Goal: Task Accomplishment & Management: Manage account settings

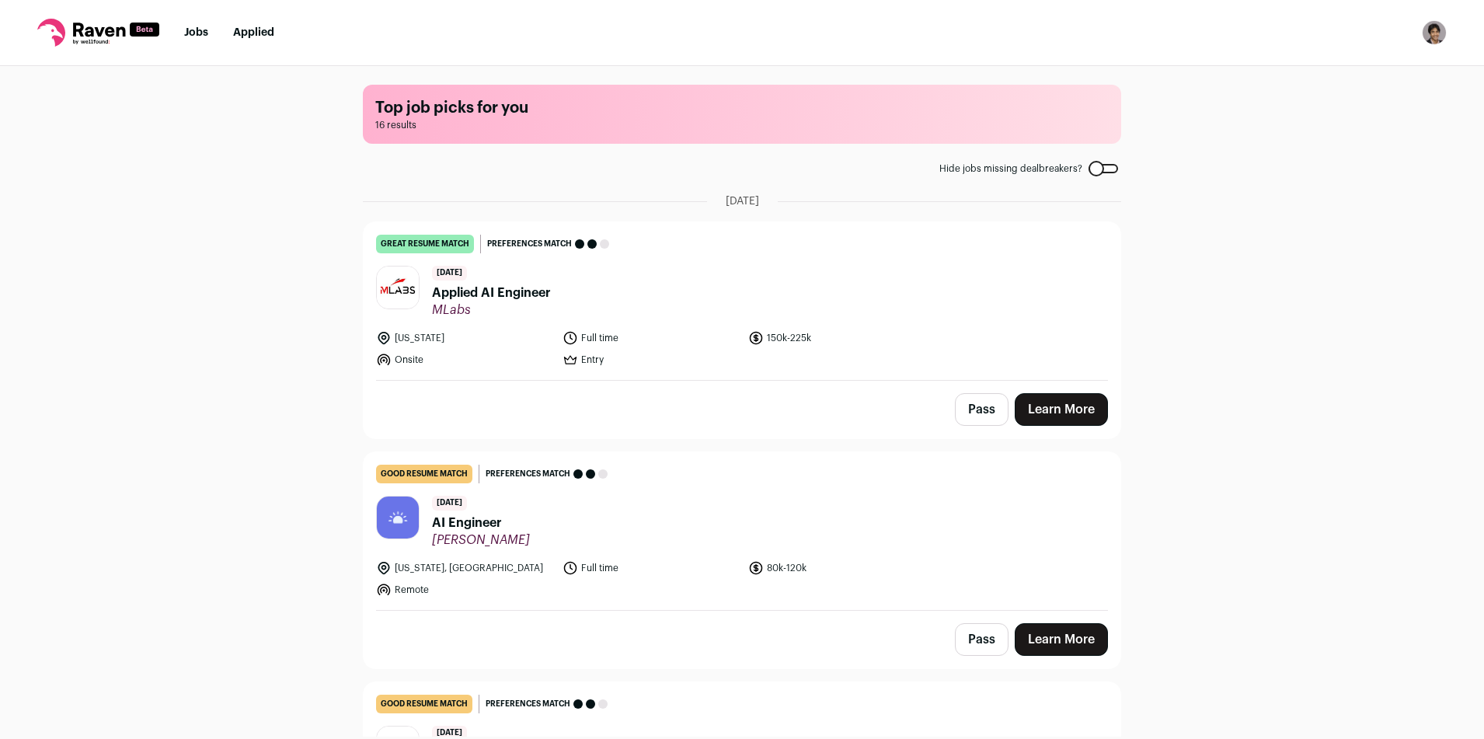
click at [602, 291] on header "7 days ago Applied AI Engineer MLabs" at bounding box center [742, 292] width 732 height 52
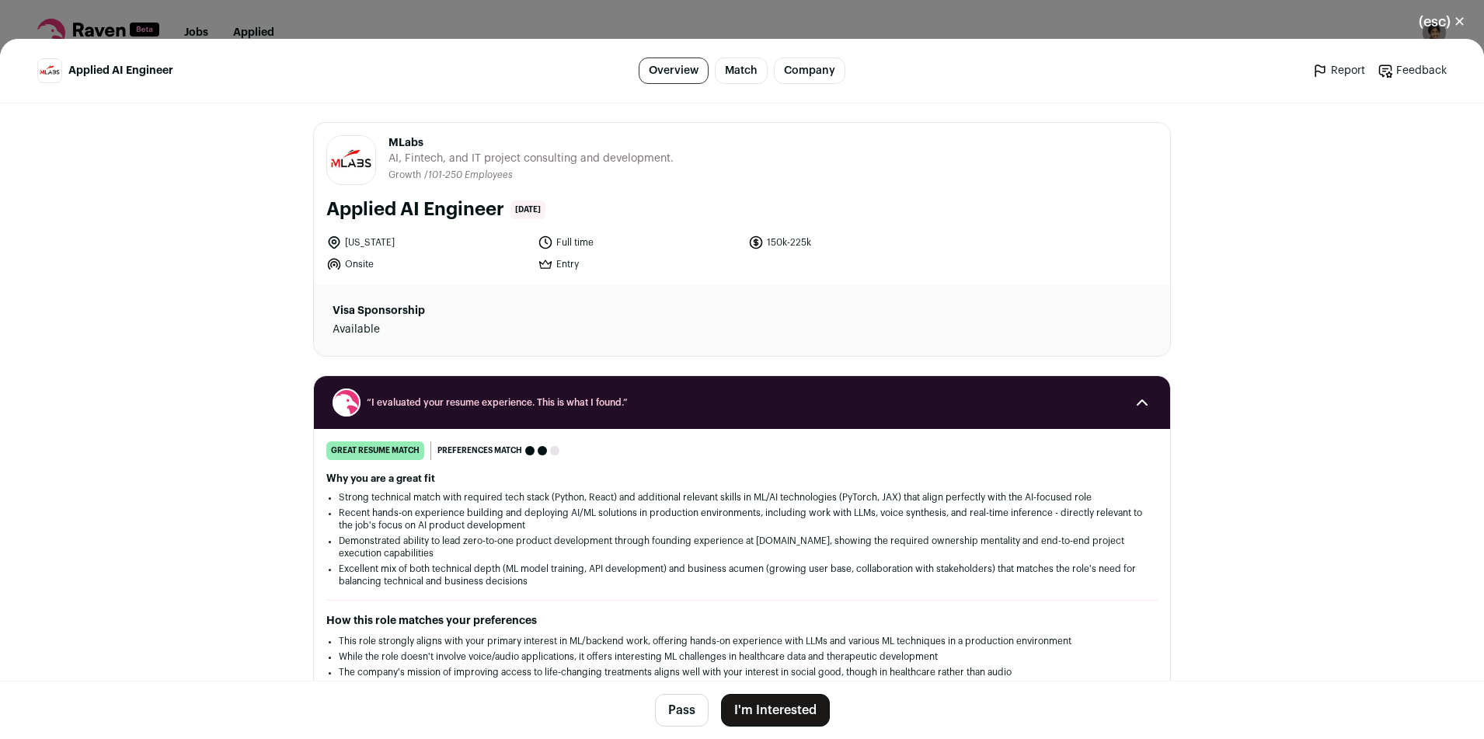
click at [750, 708] on button "I'm Interested" at bounding box center [775, 710] width 109 height 33
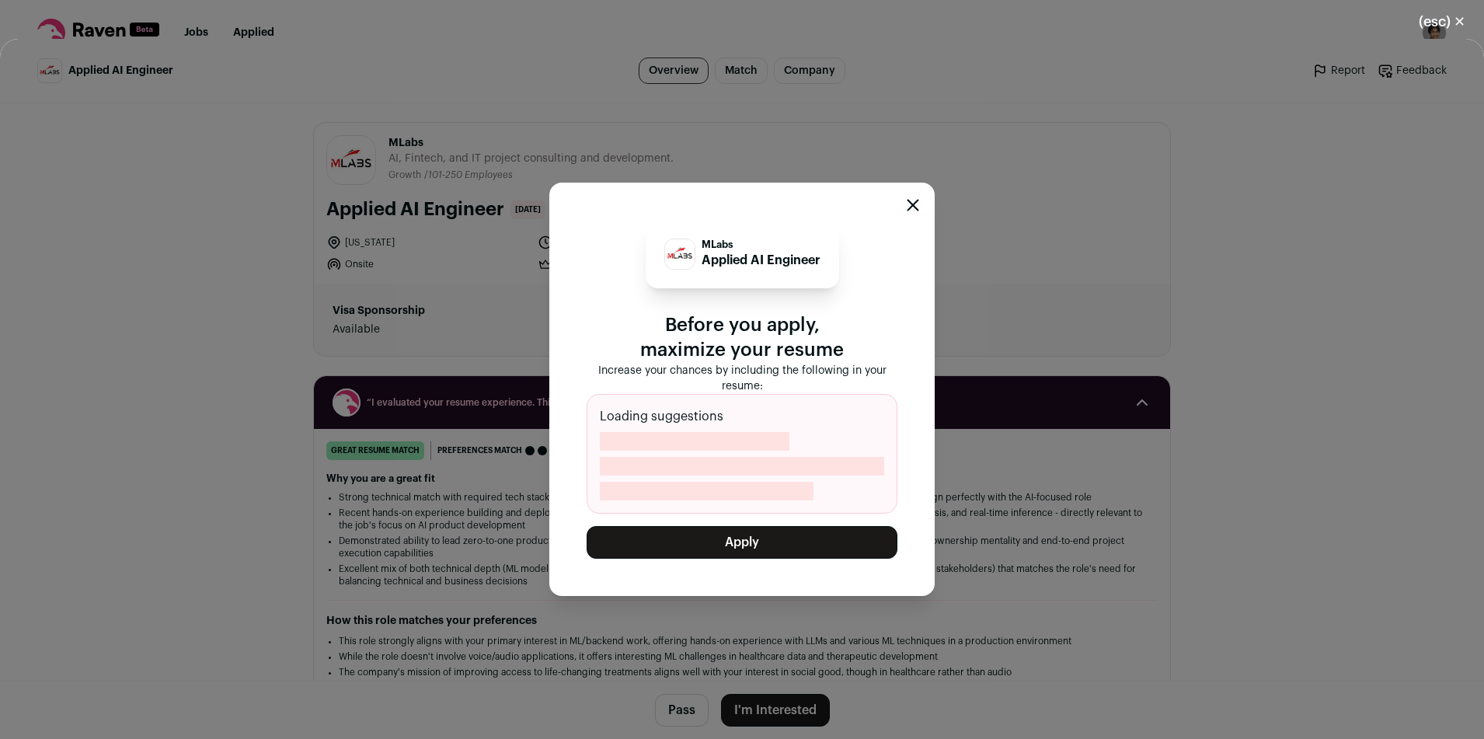
click at [724, 541] on button "Apply" at bounding box center [741, 542] width 311 height 33
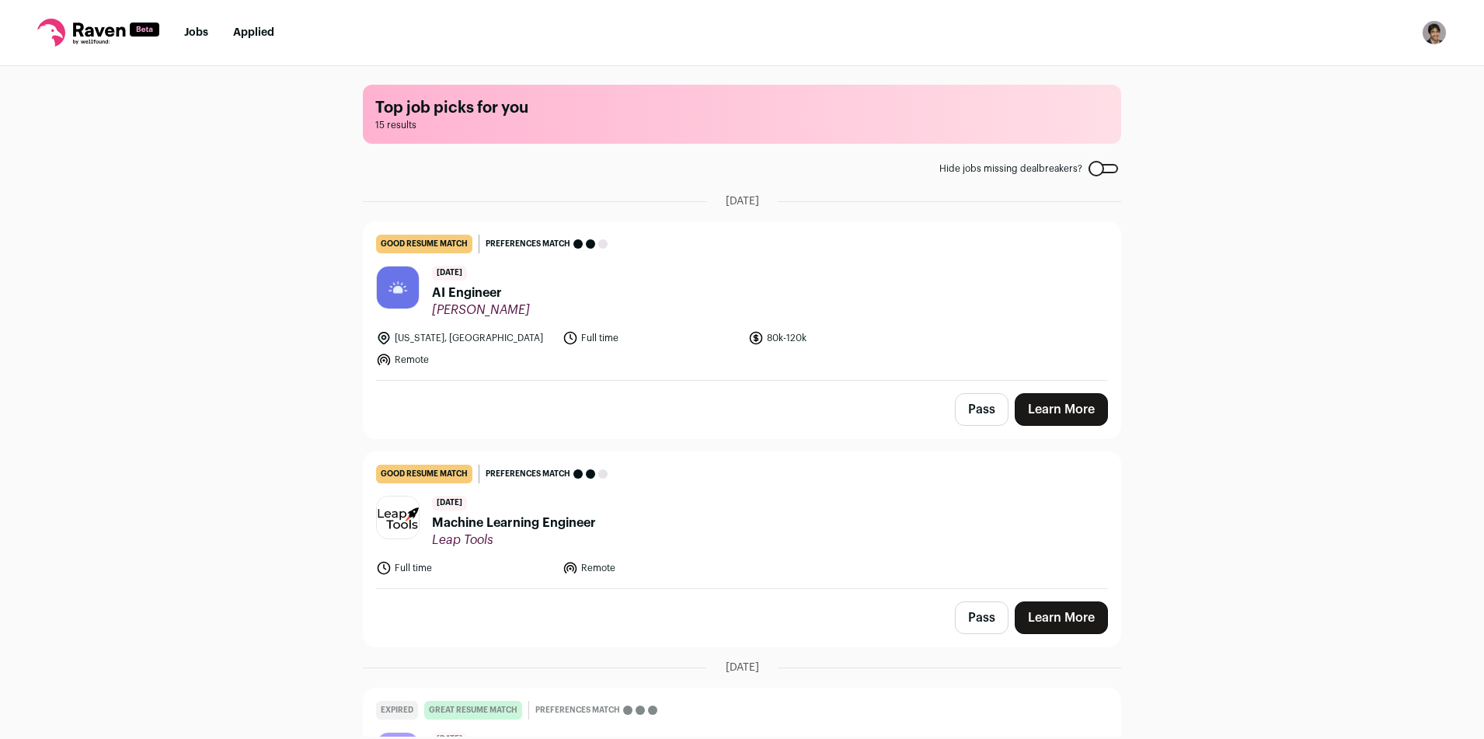
click at [522, 297] on header "8 days ago AI Engineer Fay" at bounding box center [742, 292] width 732 height 52
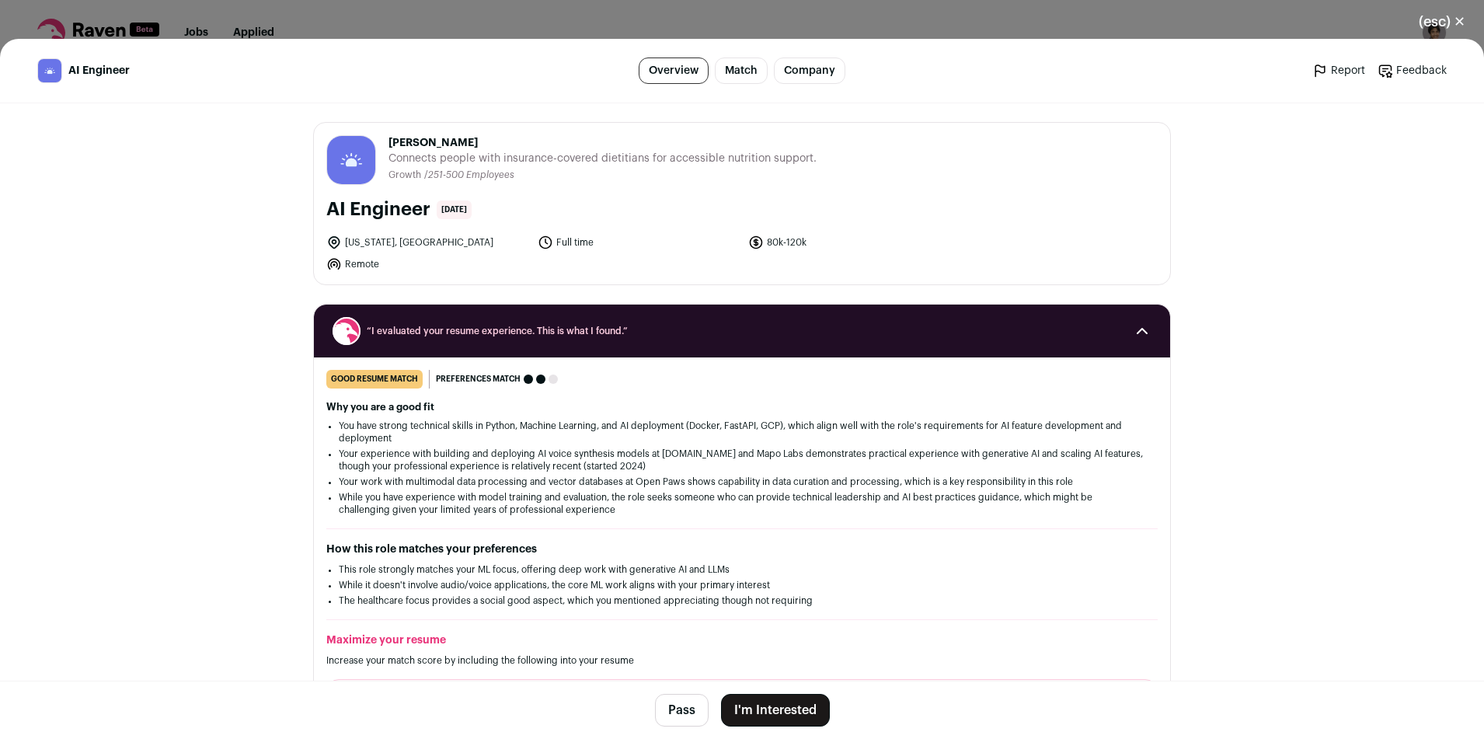
click at [767, 700] on button "I'm Interested" at bounding box center [775, 710] width 109 height 33
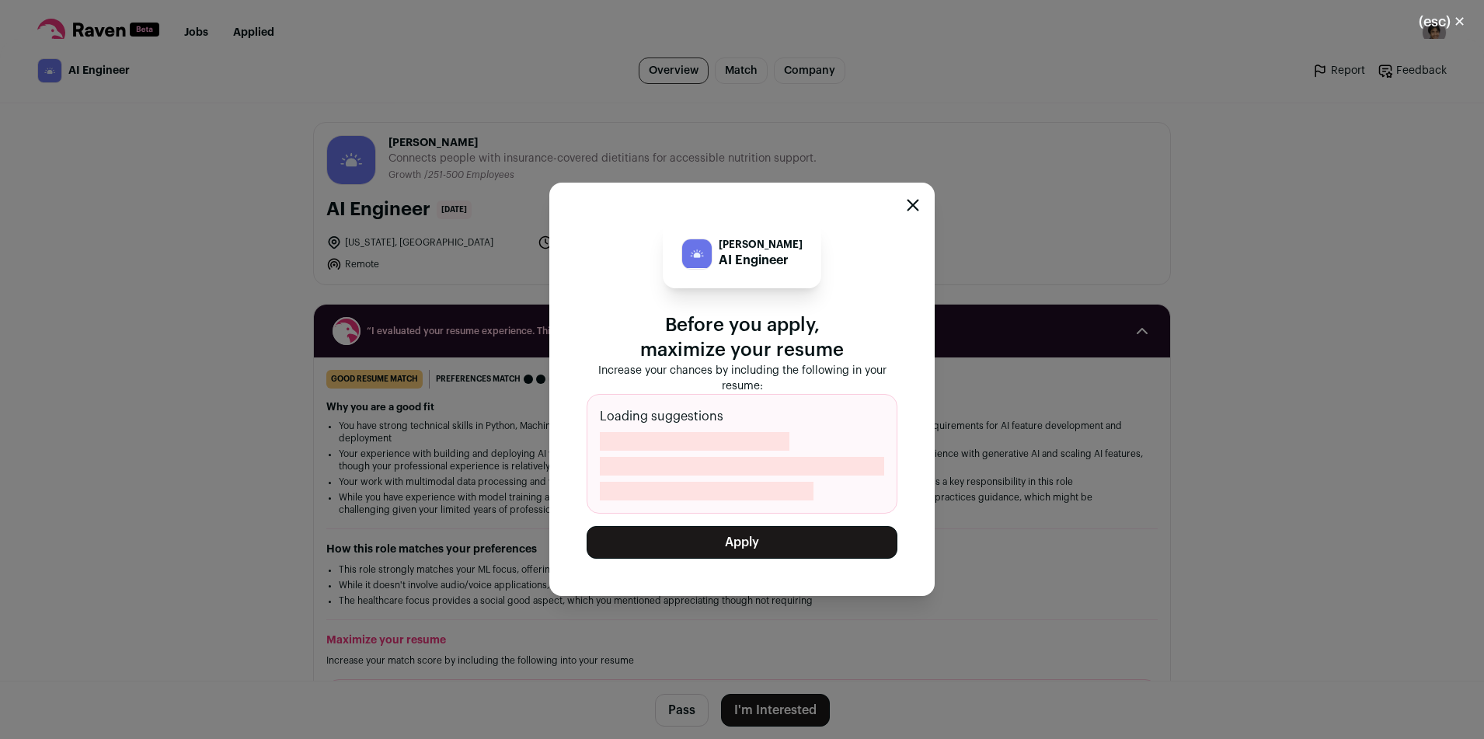
click at [749, 542] on button "Apply" at bounding box center [741, 542] width 311 height 33
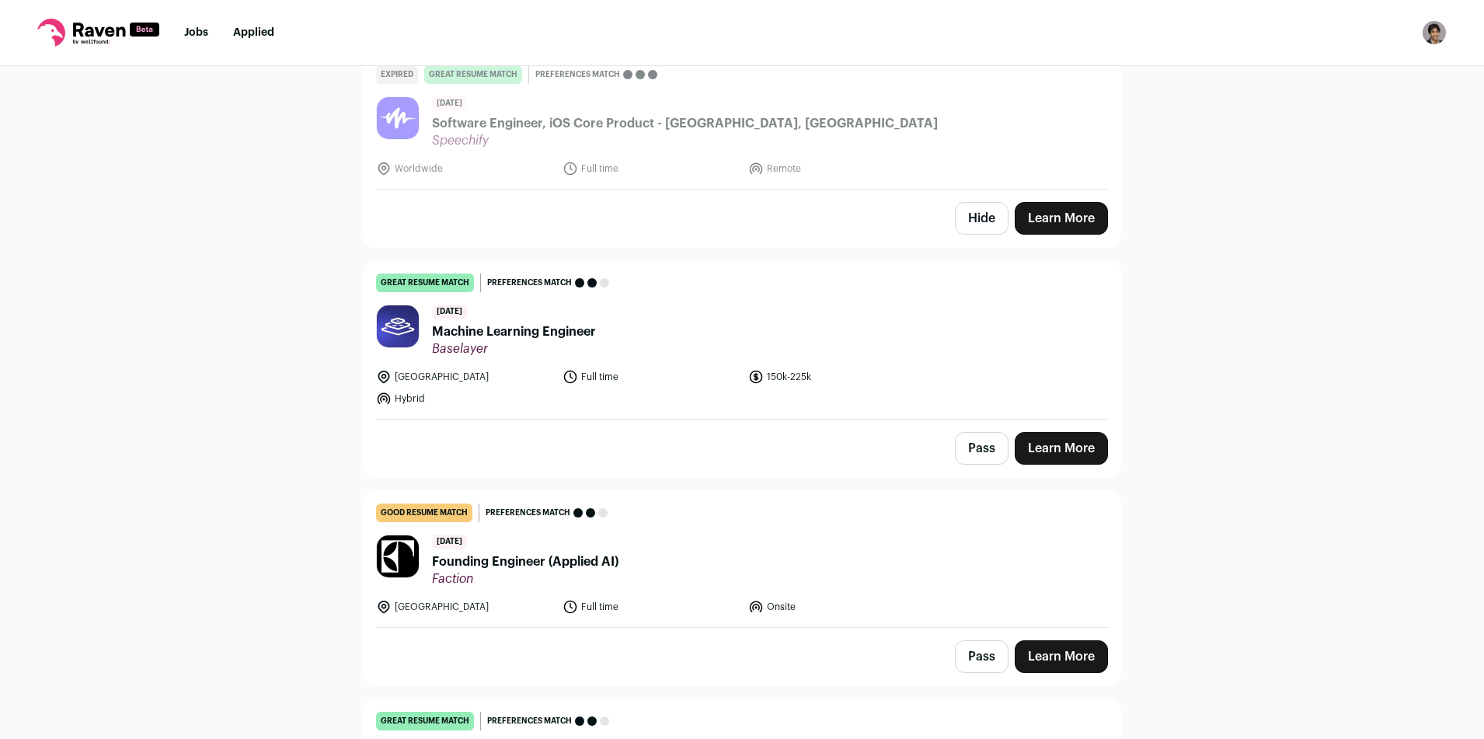
scroll to position [643, 0]
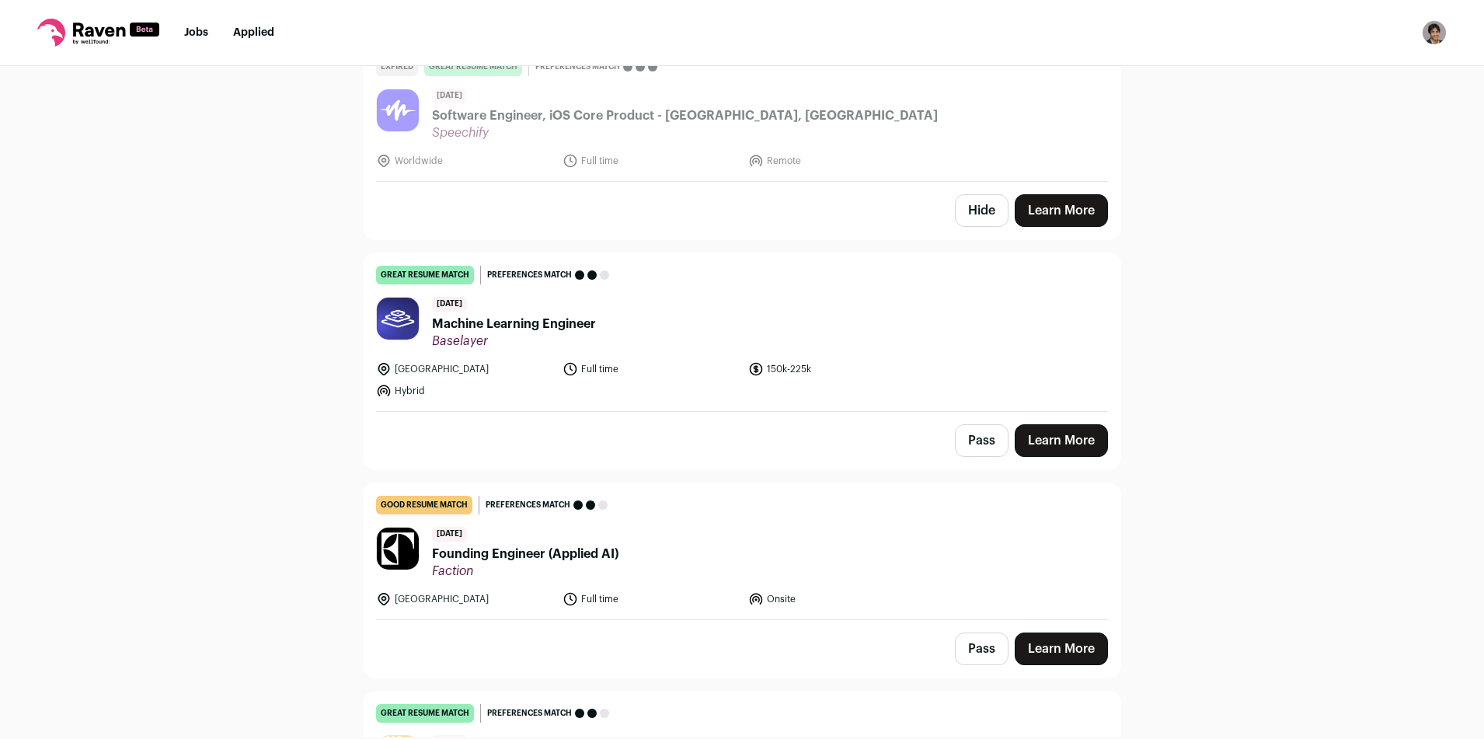
click at [778, 346] on header "12 days ago Machine Learning Engineer Baselayer" at bounding box center [742, 323] width 732 height 52
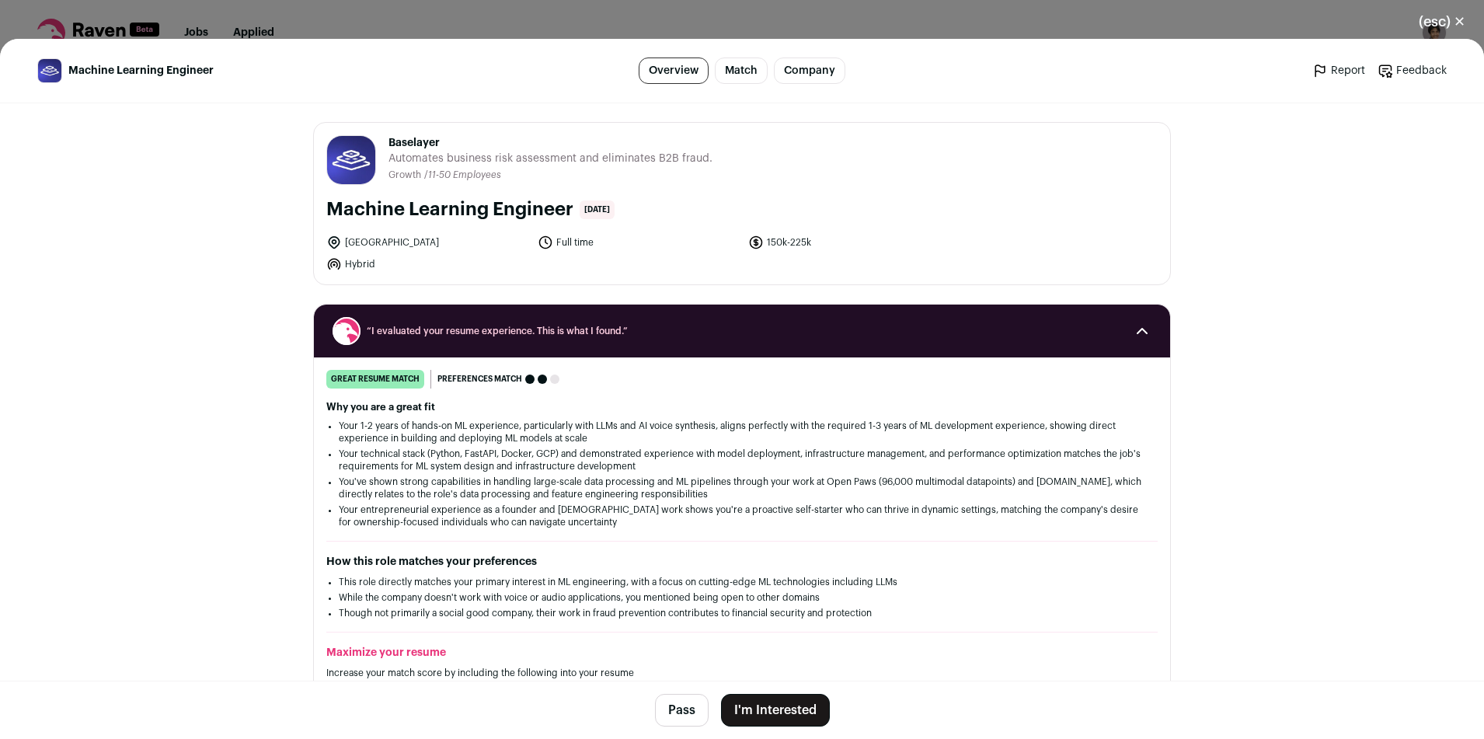
click at [774, 711] on button "I'm Interested" at bounding box center [775, 710] width 109 height 33
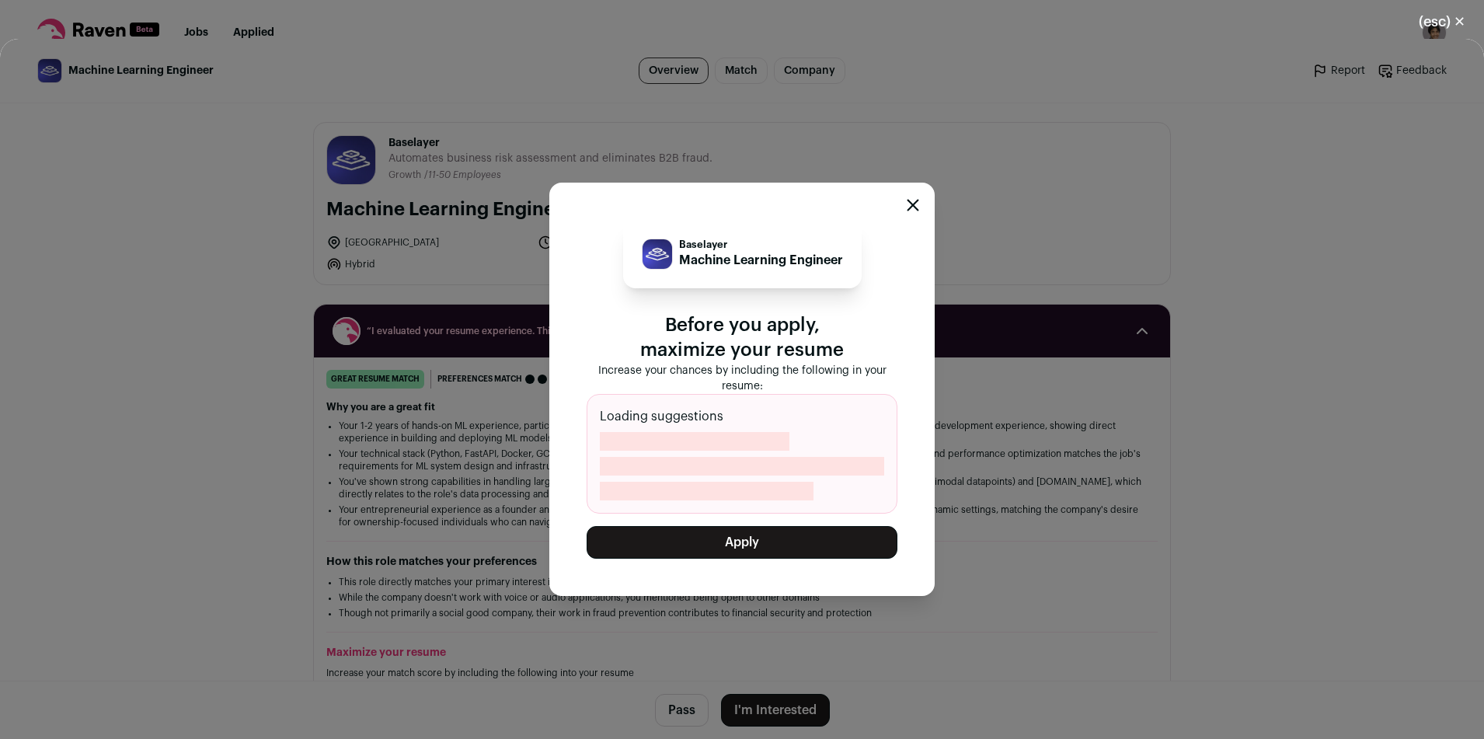
click at [747, 541] on button "Apply" at bounding box center [741, 542] width 311 height 33
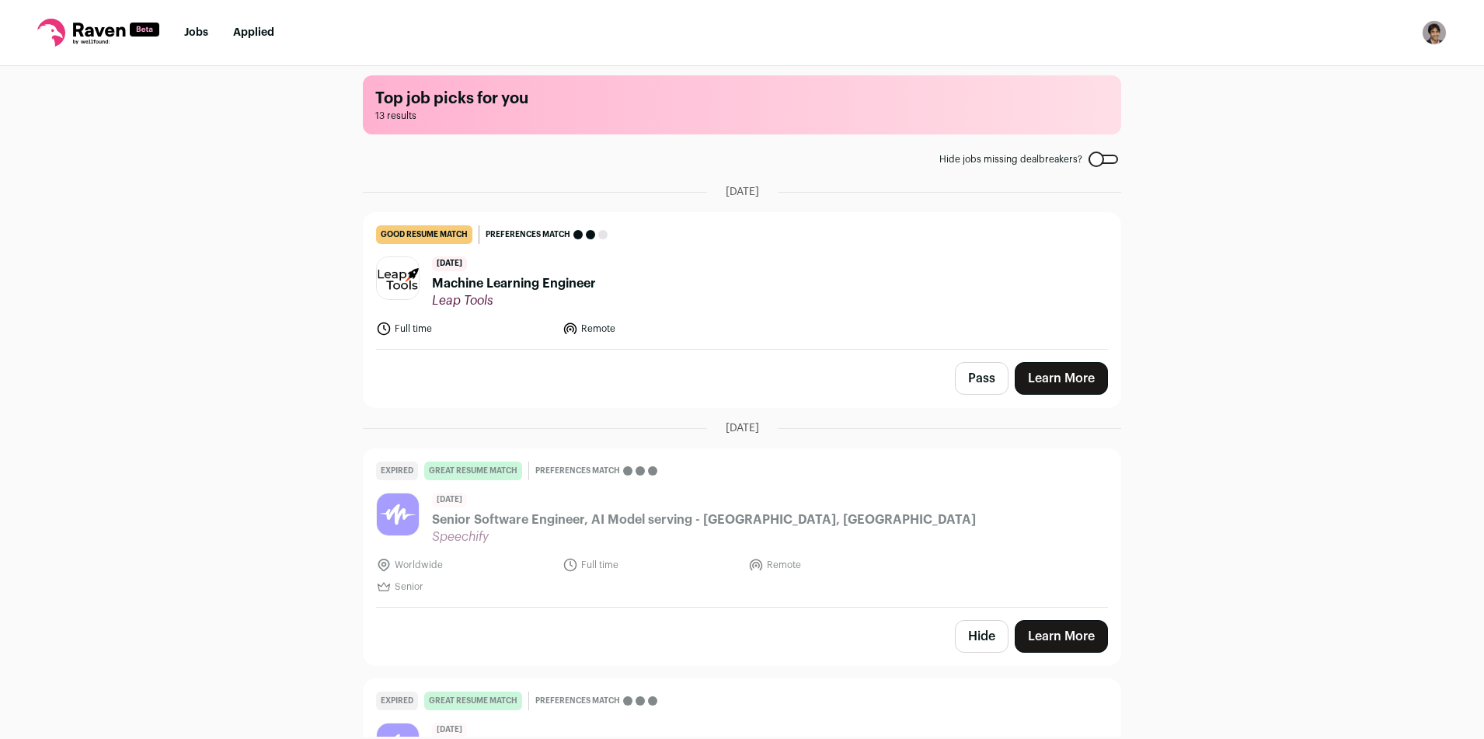
scroll to position [0, 0]
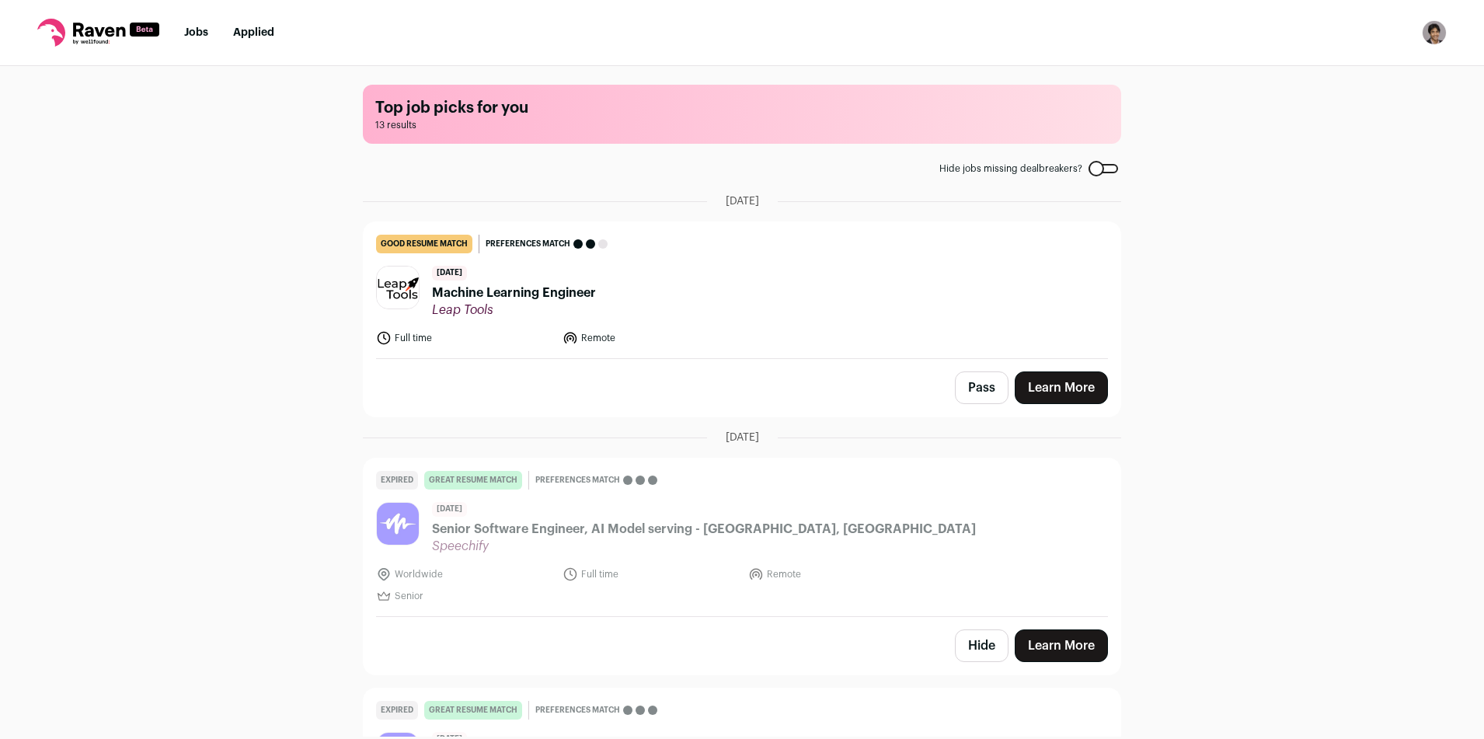
click at [609, 302] on header "9 days ago Machine Learning Engineer Leap Tools" at bounding box center [742, 292] width 732 height 52
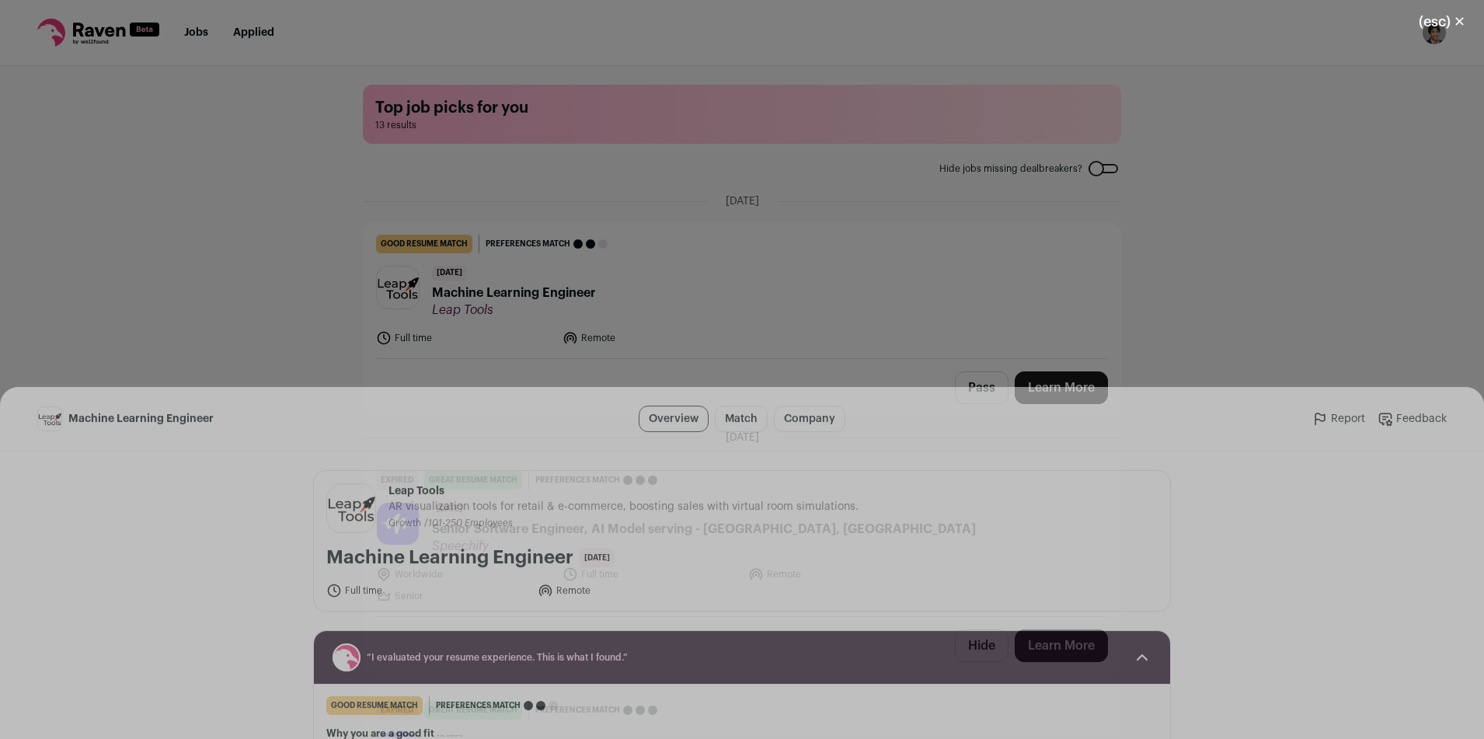
click at [760, 705] on button "I'm Interested" at bounding box center [775, 710] width 109 height 33
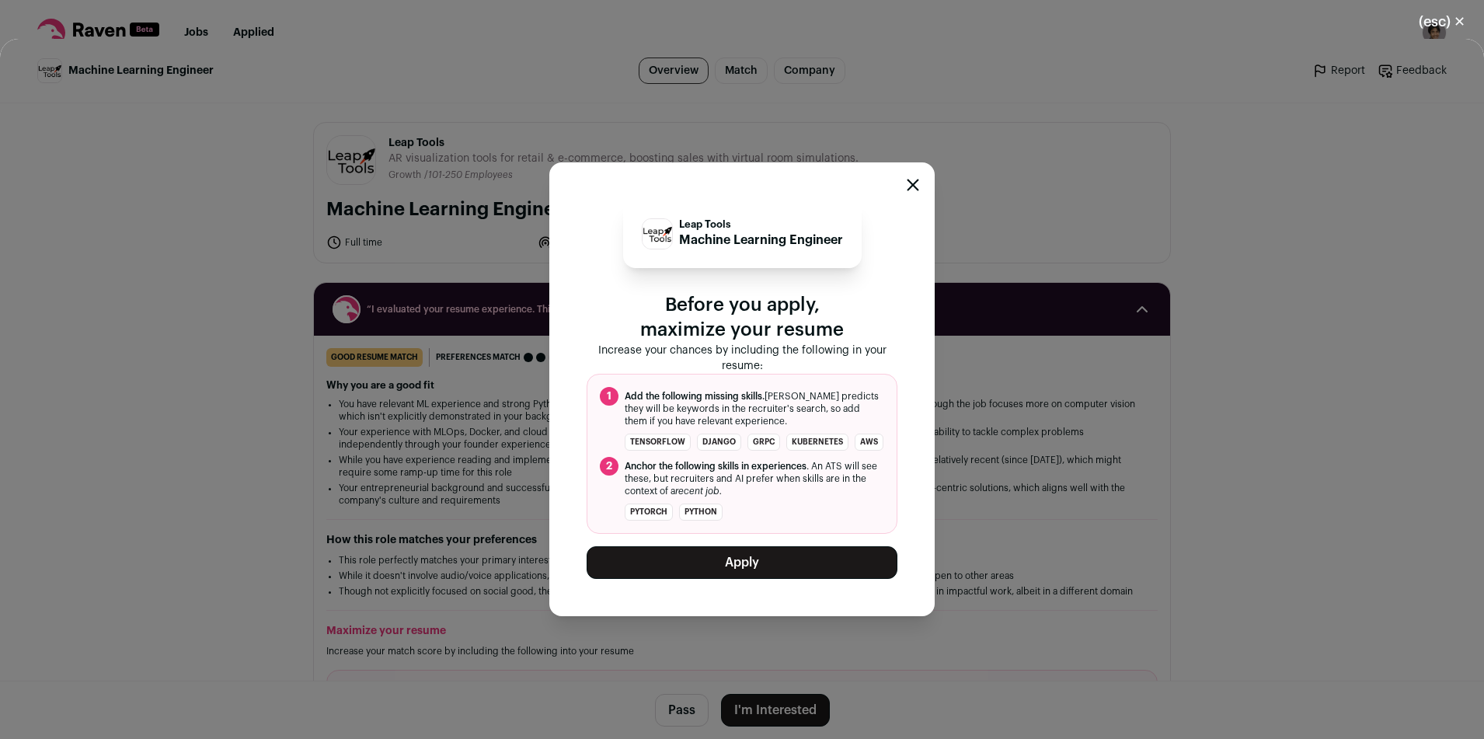
click at [746, 551] on button "Apply" at bounding box center [741, 562] width 311 height 33
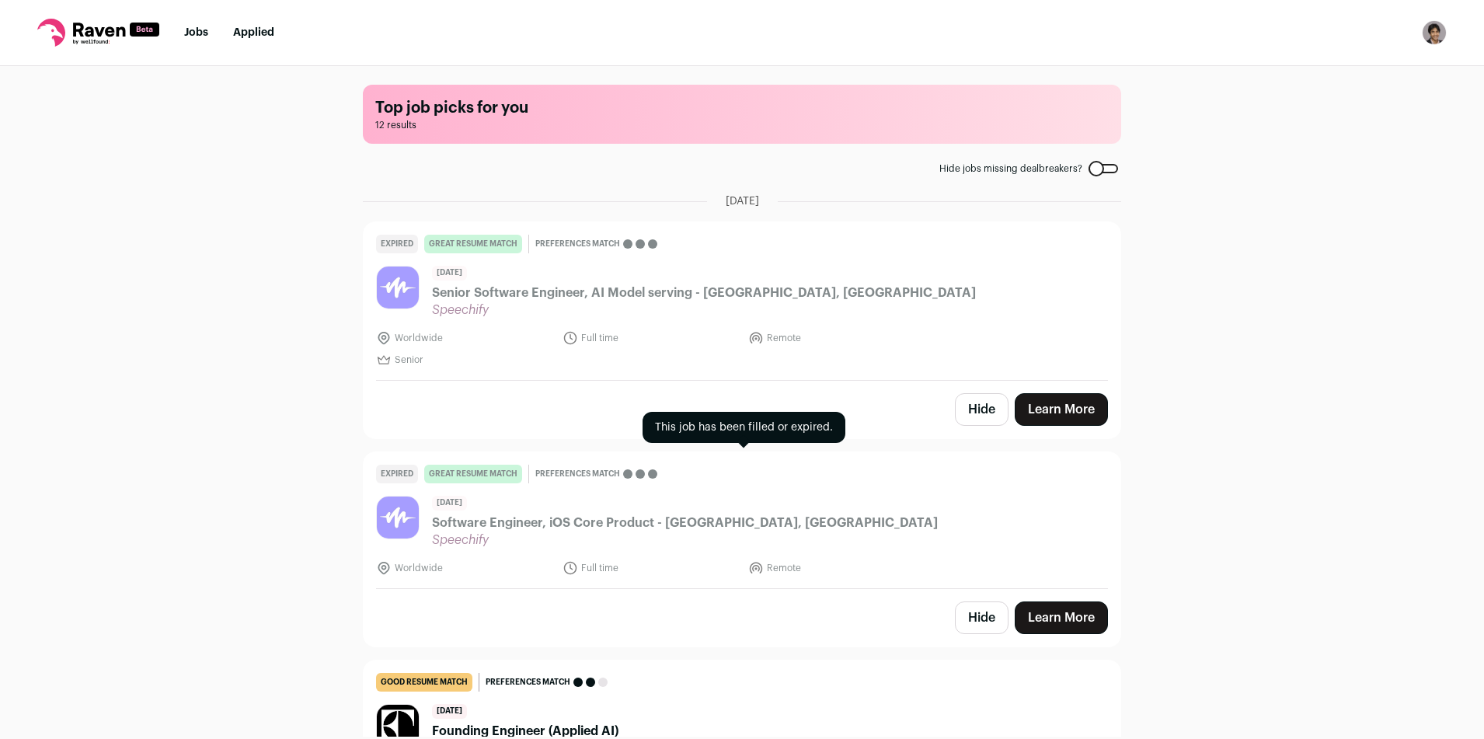
scroll to position [68, 0]
click at [1430, 32] on img "Open dropdown" at bounding box center [1433, 32] width 25 height 25
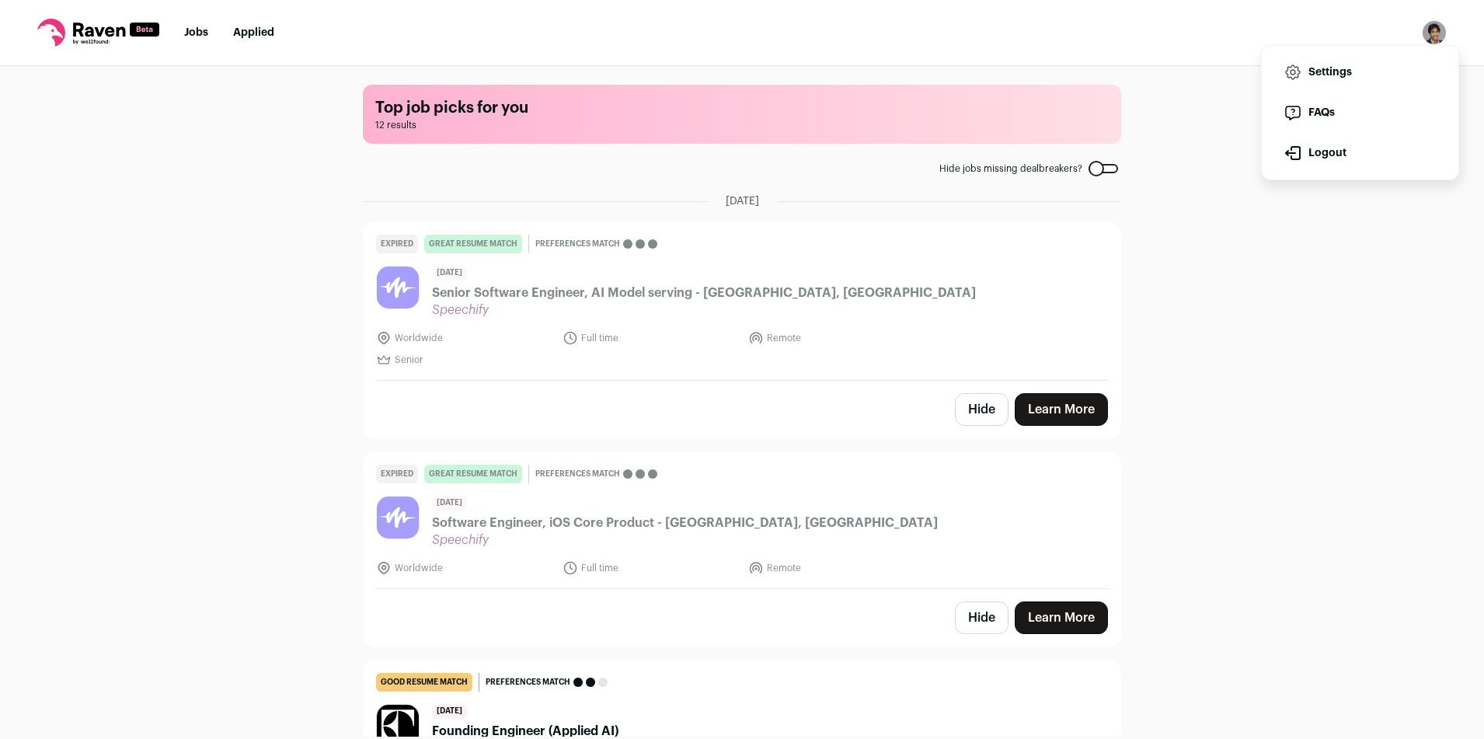
click at [1391, 81] on link "Settings" at bounding box center [1360, 72] width 172 height 37
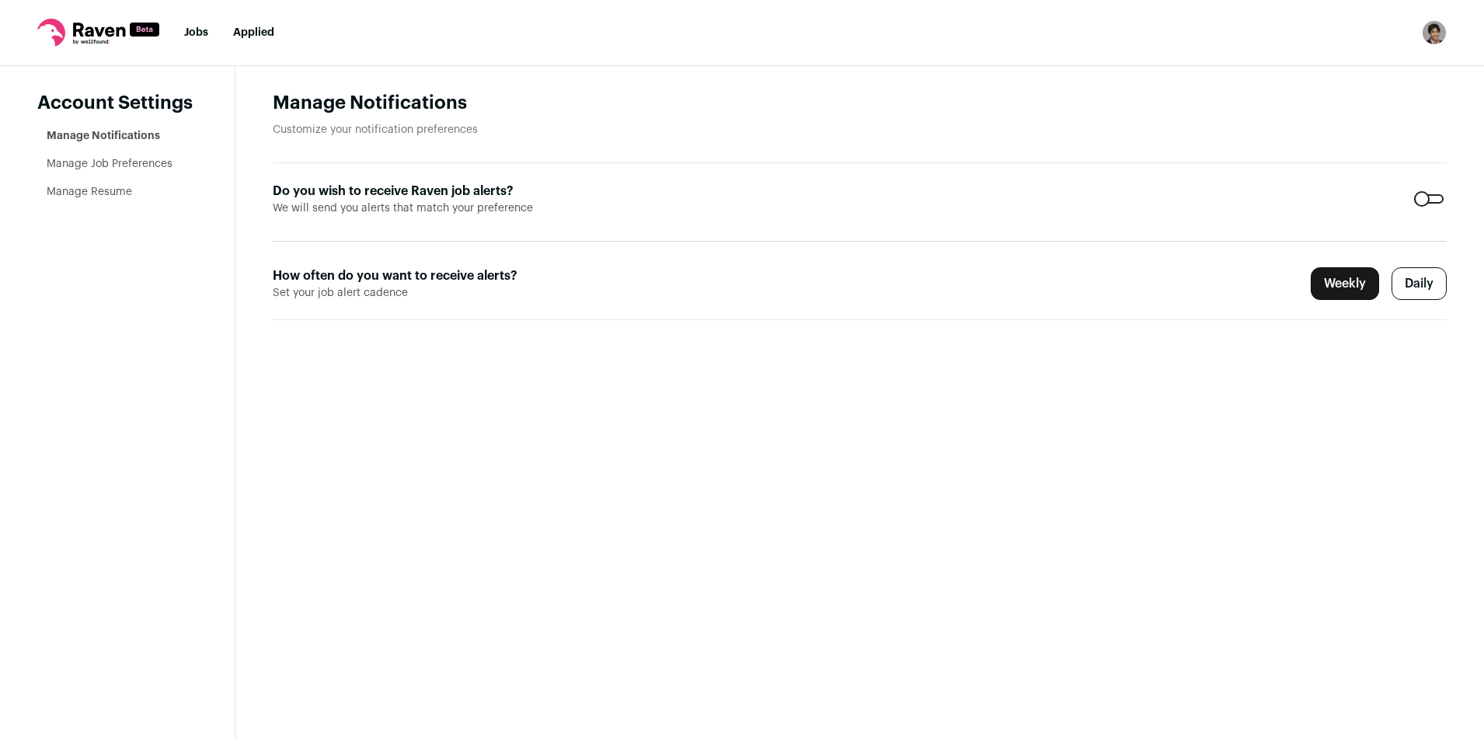
click at [94, 205] on aside "Account Settings Manage Notifications Manage Job Preferences Manage Resume" at bounding box center [117, 402] width 235 height 673
click at [126, 198] on li "Manage Resume" at bounding box center [122, 192] width 151 height 16
click at [102, 197] on li "Manage Resume" at bounding box center [122, 192] width 151 height 16
click at [99, 194] on link "Manage Resume" at bounding box center [89, 191] width 85 height 11
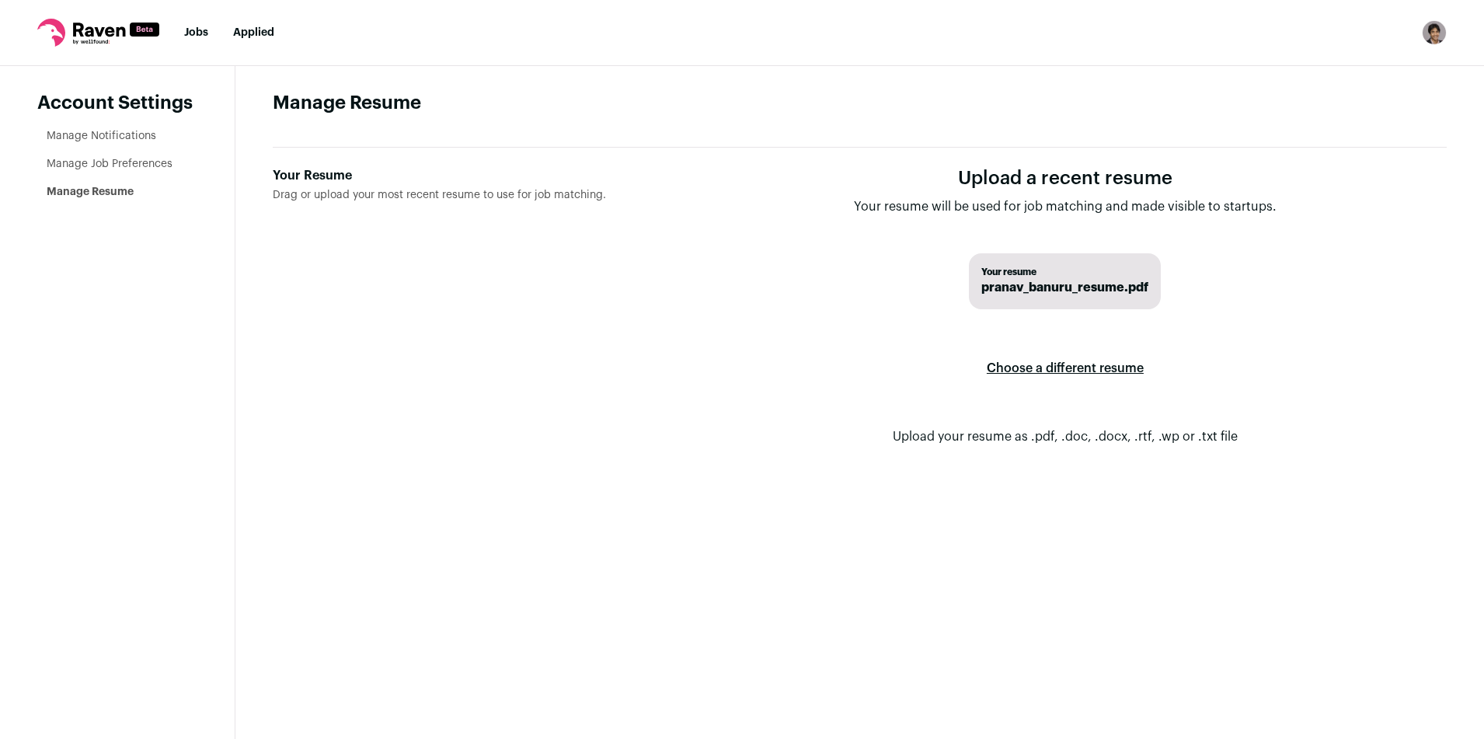
click at [1080, 364] on label "Choose a different resume" at bounding box center [1064, 367] width 157 height 43
click at [0, 0] on input "Your Resume Drag or upload your most recent resume to use for job matching." at bounding box center [0, 0] width 0 height 0
click at [108, 166] on link "Manage Job Preferences" at bounding box center [110, 163] width 126 height 11
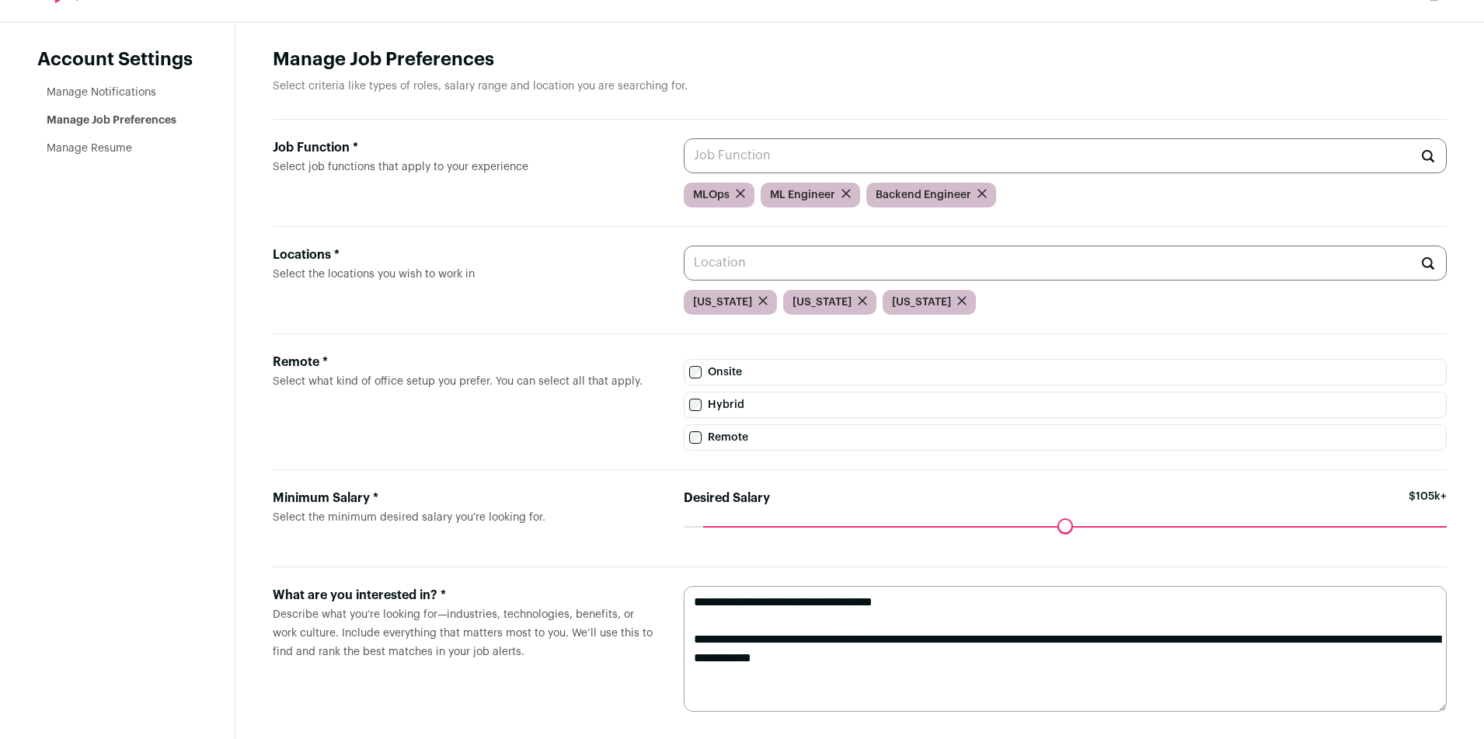
scroll to position [60, 0]
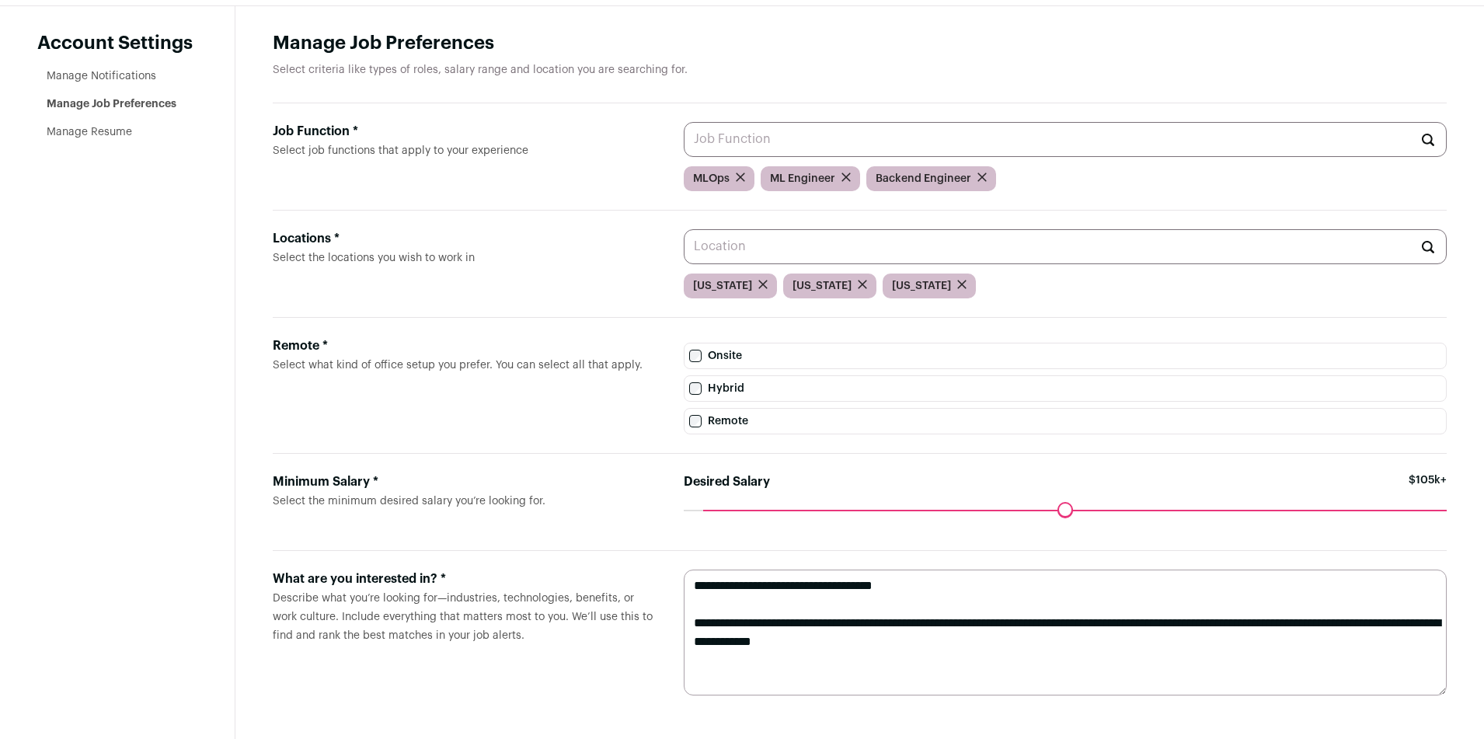
click at [754, 127] on input "Job Function * Select job functions that apply to your experience" at bounding box center [1065, 139] width 763 height 35
click at [757, 176] on li "AI Engineer" at bounding box center [1064, 178] width 761 height 41
type input "AI Engineer"
click at [1009, 591] on textarea "**********" at bounding box center [1065, 632] width 763 height 126
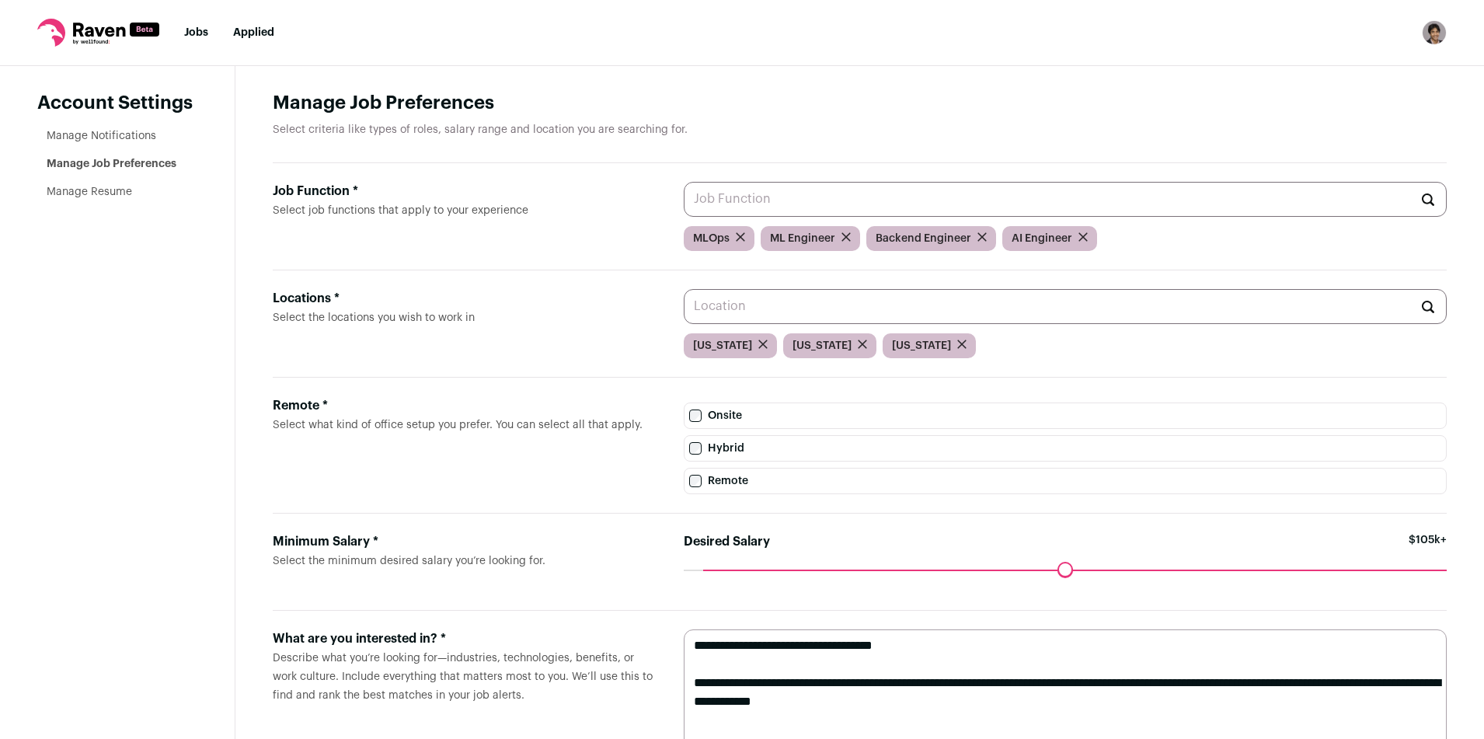
click at [145, 130] on li "Manage Notifications" at bounding box center [122, 136] width 151 height 16
click at [120, 133] on link "Manage Notifications" at bounding box center [102, 135] width 110 height 11
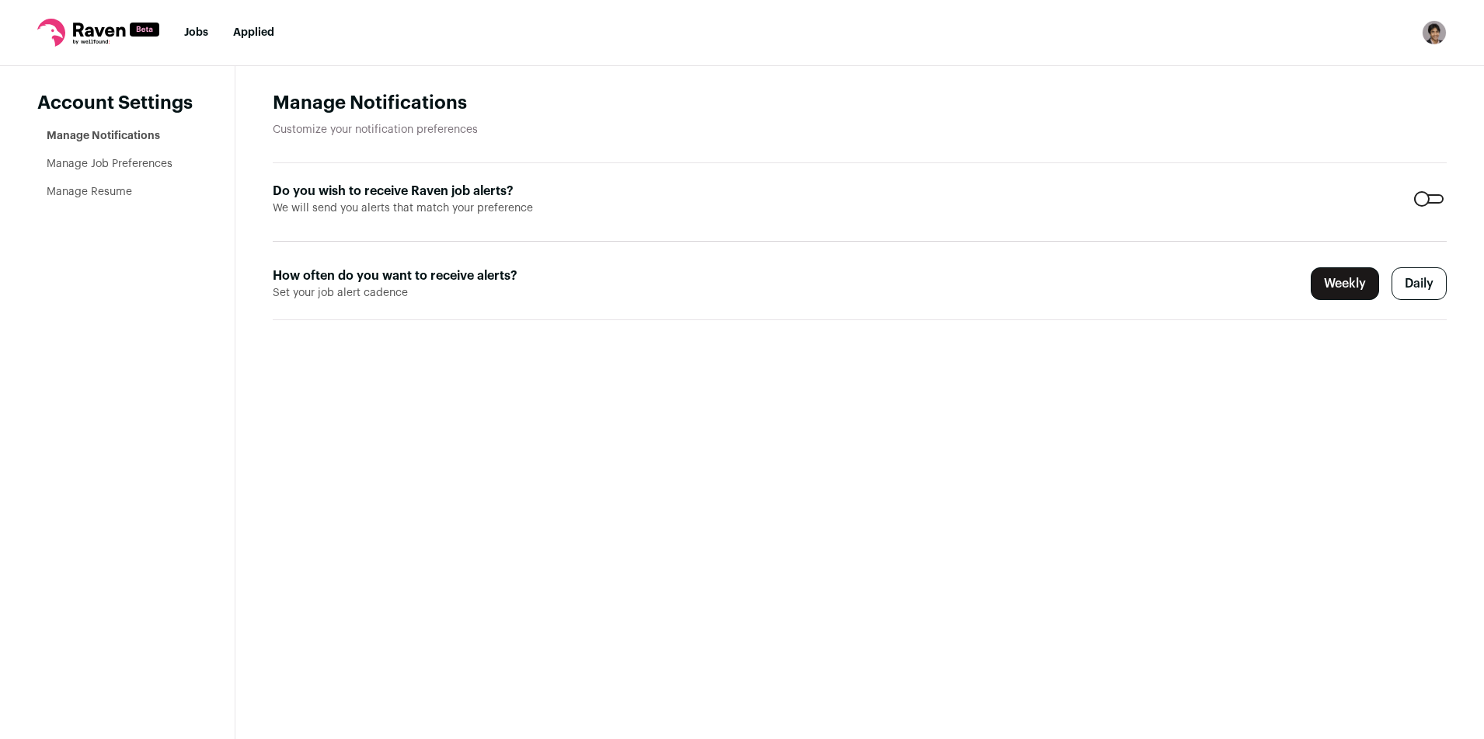
click at [1411, 285] on label "Daily" at bounding box center [1418, 283] width 55 height 33
click at [198, 33] on link "Jobs" at bounding box center [196, 32] width 24 height 11
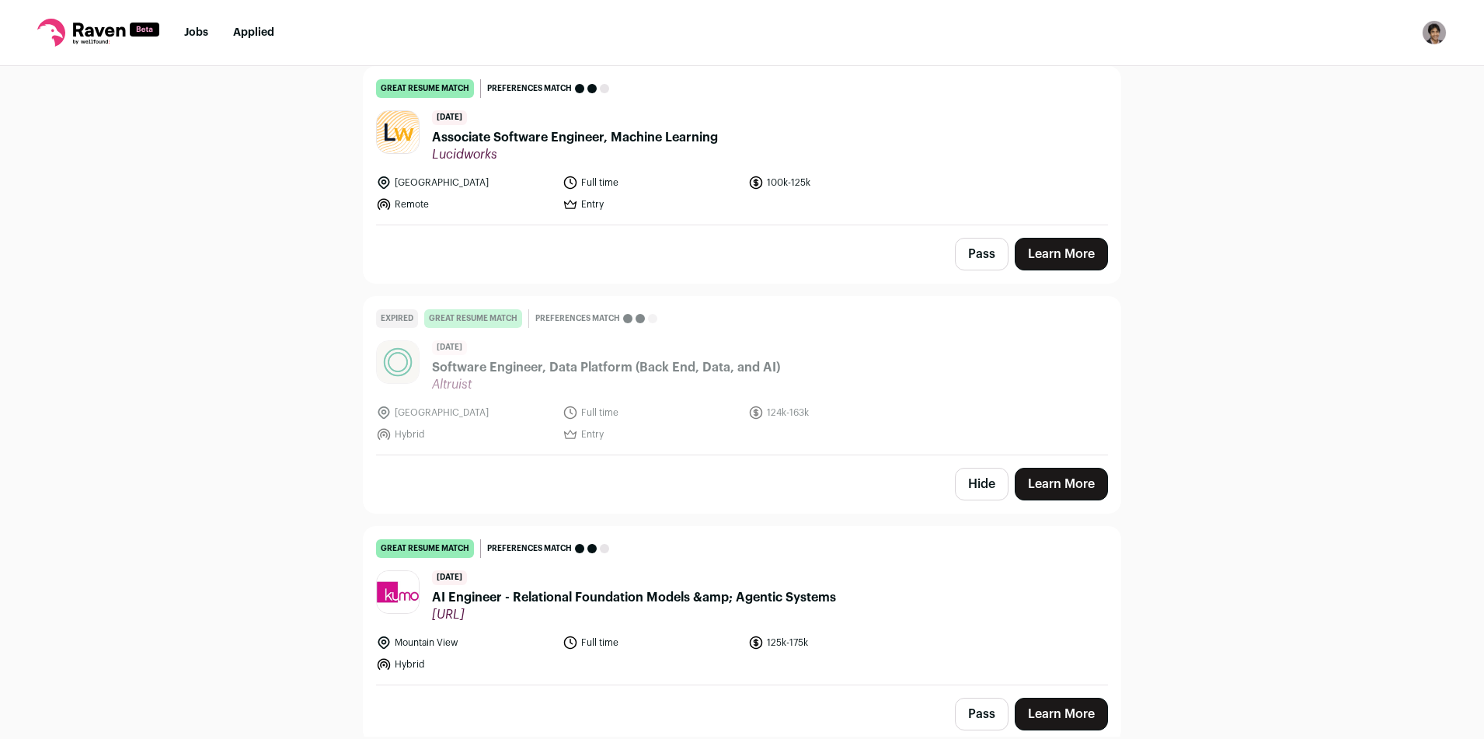
scroll to position [804, 0]
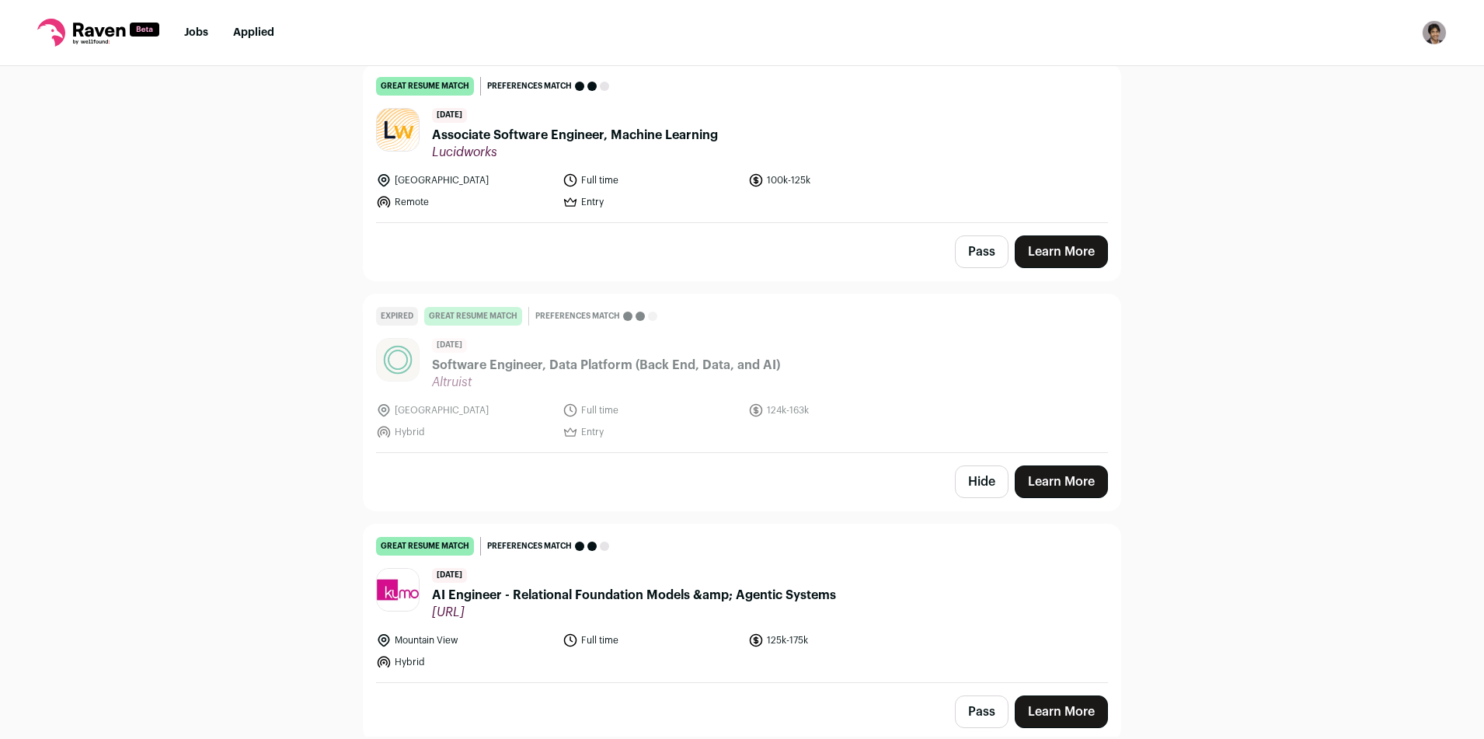
click at [645, 166] on link "great resume match You meet the must-have requirements, the nice-to-have requir…" at bounding box center [742, 143] width 757 height 158
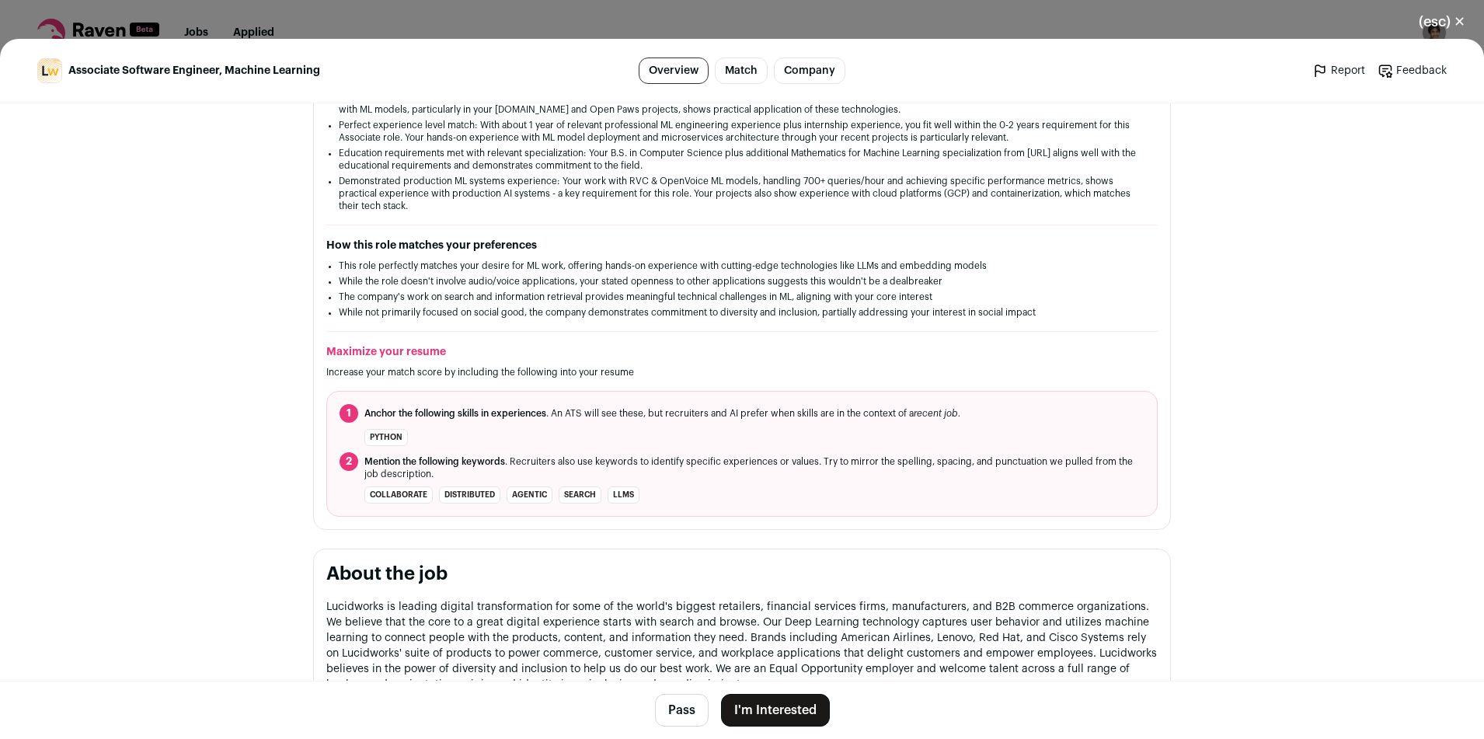
scroll to position [371, 0]
click at [754, 713] on button "I'm Interested" at bounding box center [775, 710] width 109 height 33
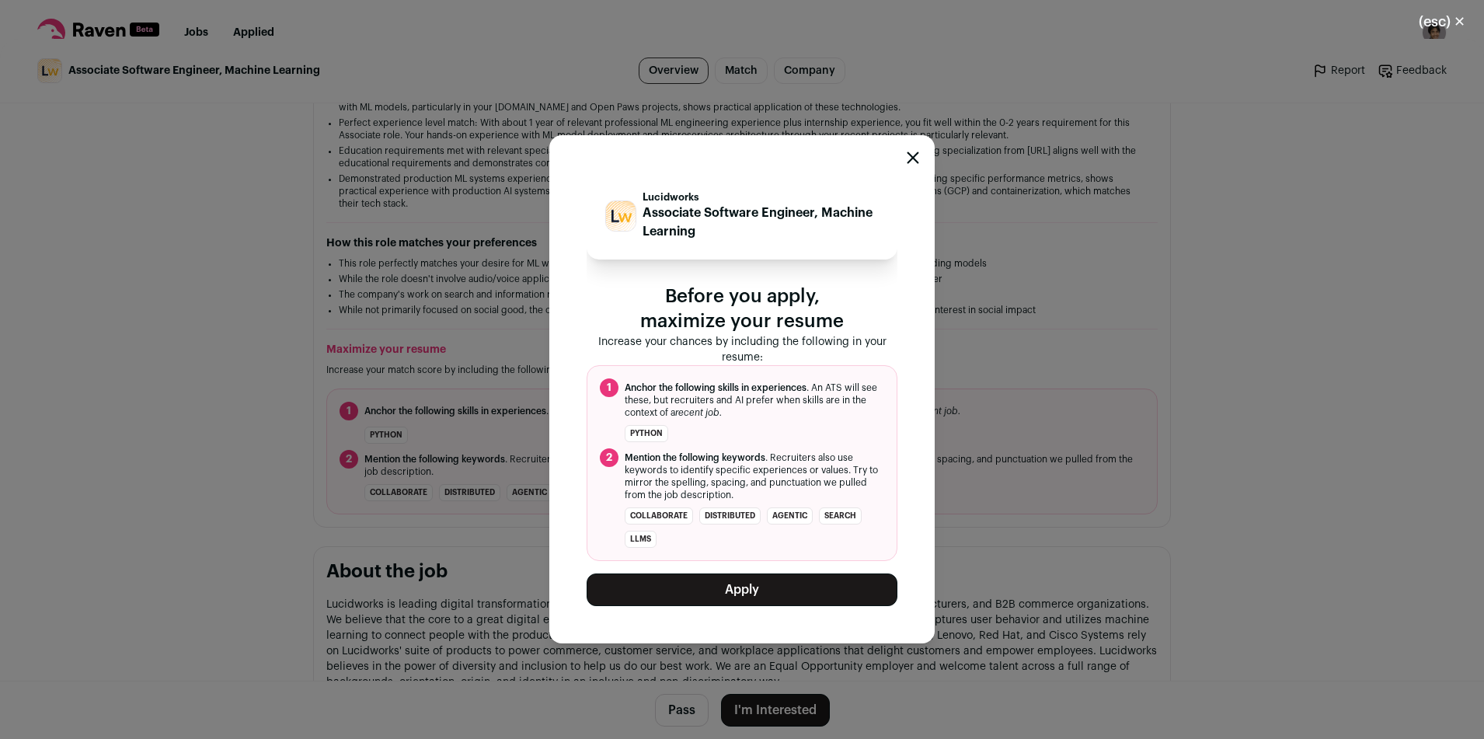
click at [740, 596] on button "Apply" at bounding box center [741, 589] width 311 height 33
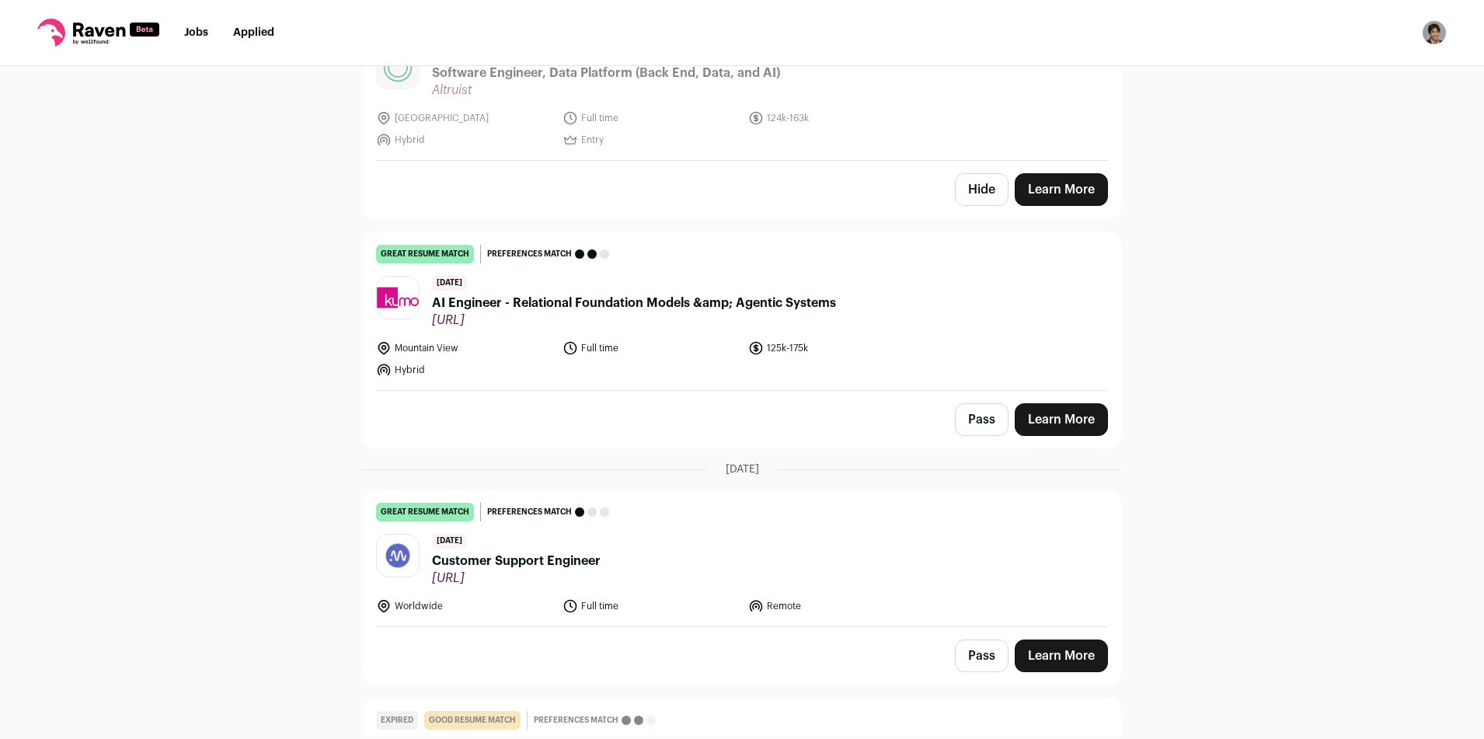
scroll to position [889, 0]
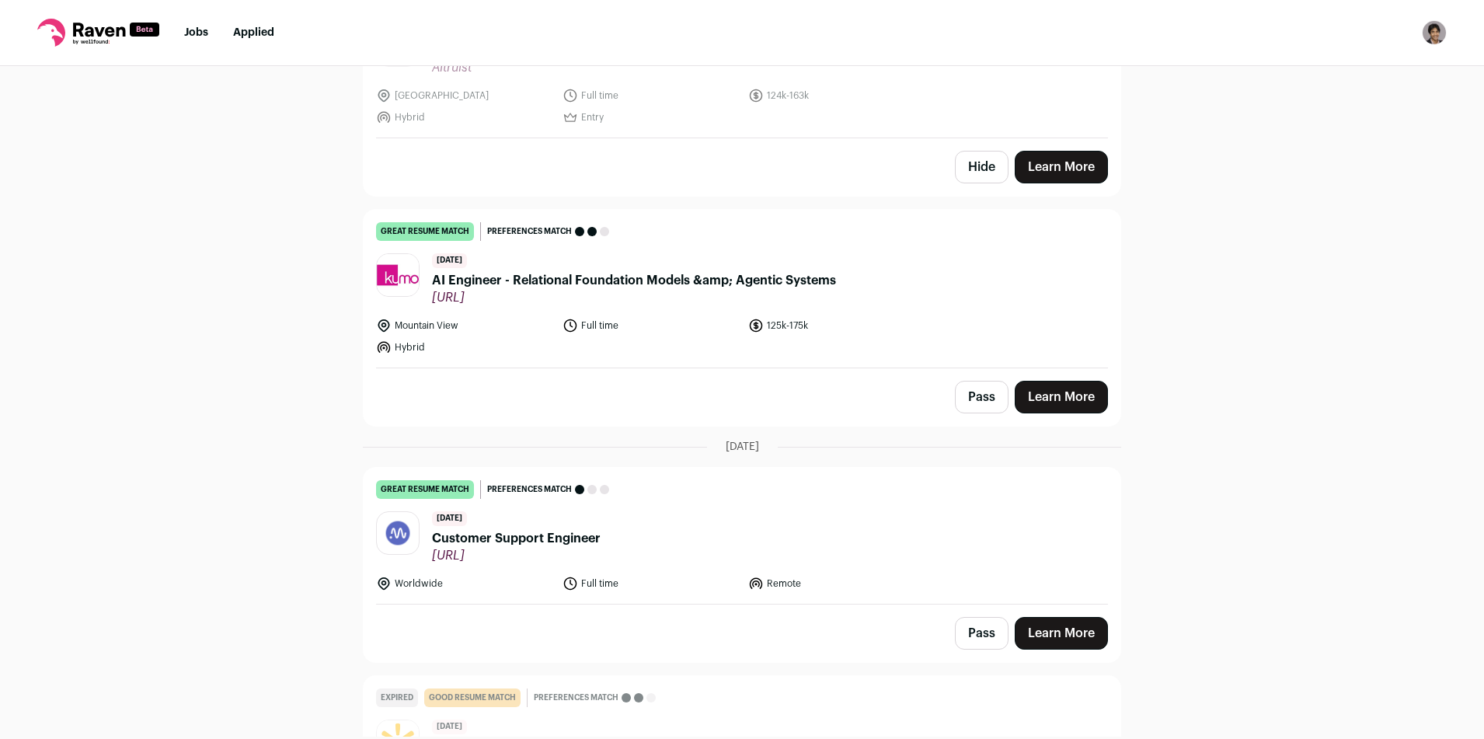
click at [696, 280] on span "AI Engineer - Relational Foundation Models &amp; Agentic Systems" at bounding box center [634, 280] width 404 height 19
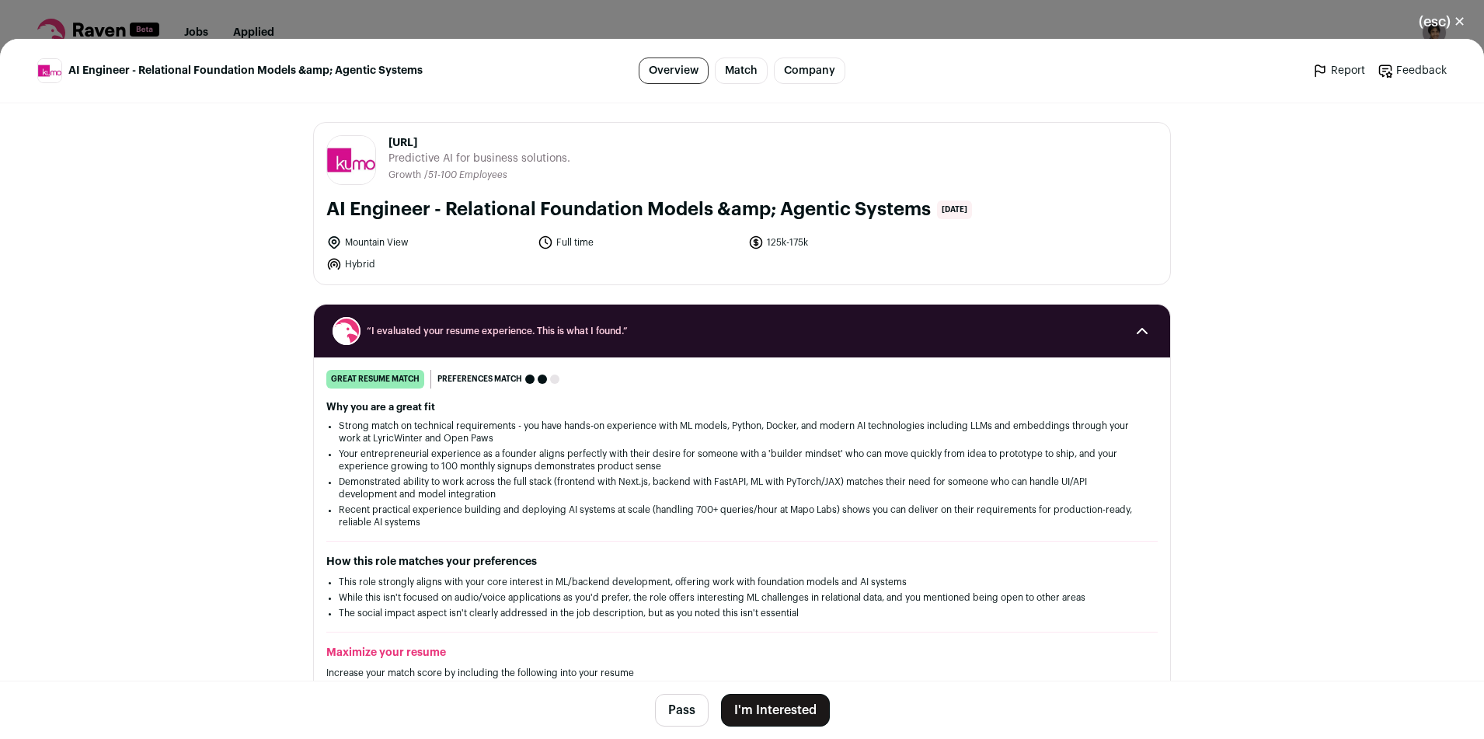
click at [786, 711] on button "I'm Interested" at bounding box center [775, 710] width 109 height 33
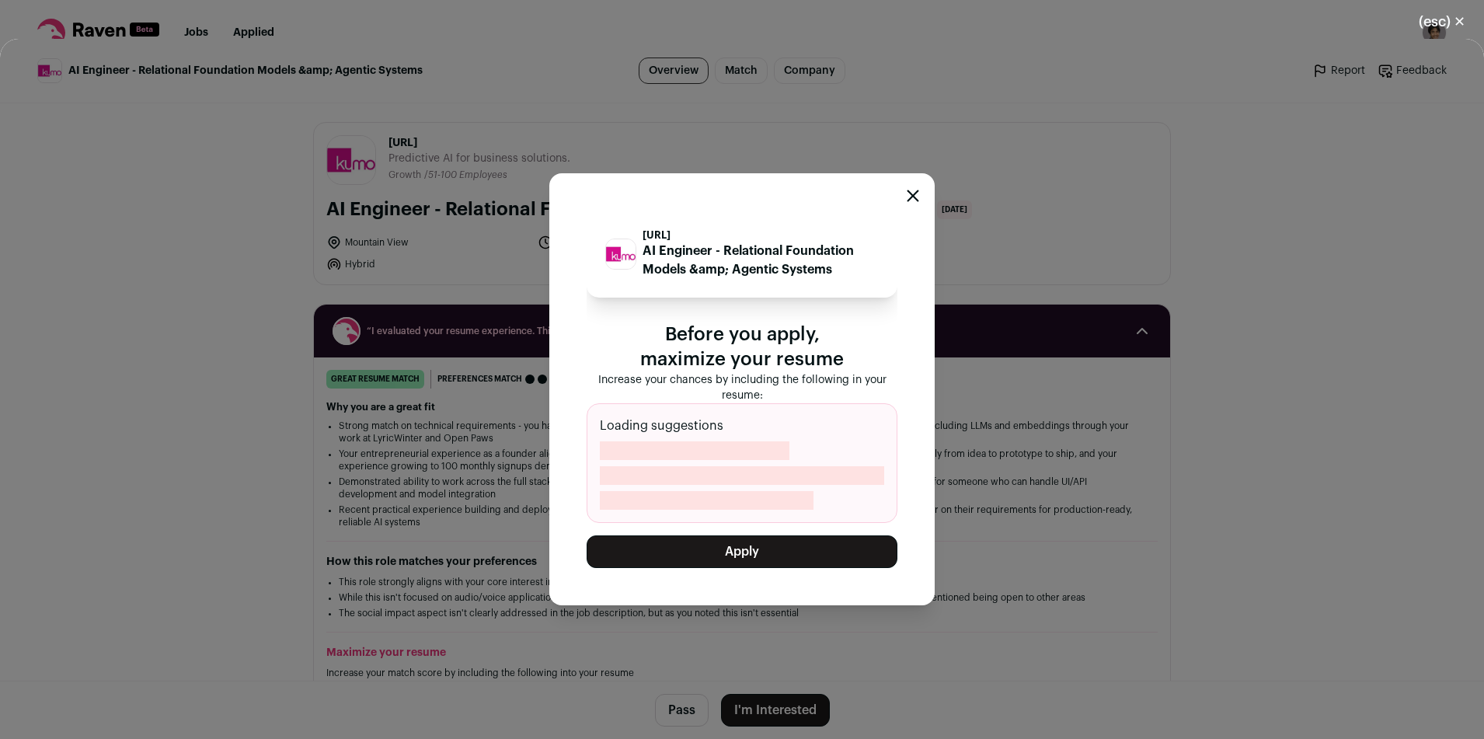
click at [752, 551] on button "Apply" at bounding box center [741, 551] width 311 height 33
